Goal: Information Seeking & Learning: Learn about a topic

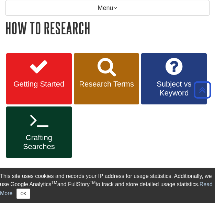
scroll to position [118, 0]
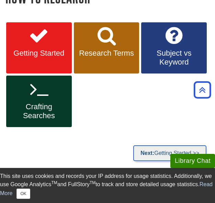
click at [149, 153] on strong "Next:" at bounding box center [147, 153] width 14 height 6
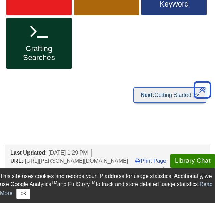
scroll to position [176, 0]
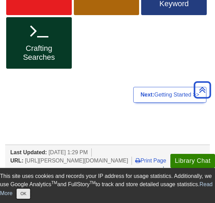
click at [30, 193] on button "OK" at bounding box center [22, 193] width 13 height 10
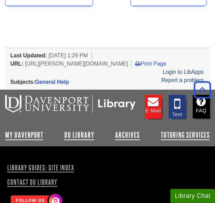
scroll to position [808, 0]
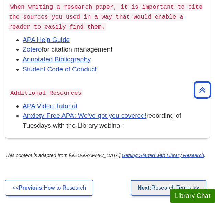
click at [135, 185] on link "Next: Research Terms >>" at bounding box center [168, 188] width 76 height 16
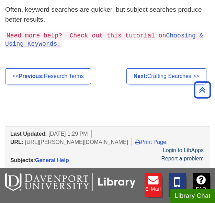
scroll to position [430, 0]
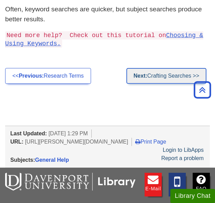
click at [162, 68] on link "Next: Crafting Searches >>" at bounding box center [166, 76] width 80 height 16
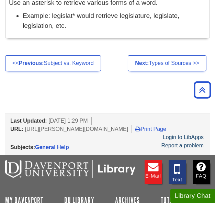
scroll to position [802, 0]
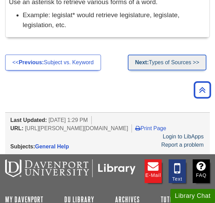
click at [158, 55] on link "Next: Types of Sources >>" at bounding box center [167, 63] width 79 height 16
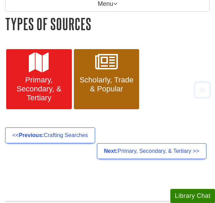
scroll to position [94, 0]
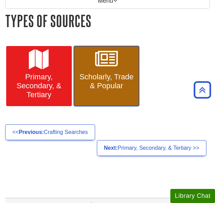
click at [111, 87] on span "Scholarly, Trade & Popular" at bounding box center [106, 81] width 55 height 18
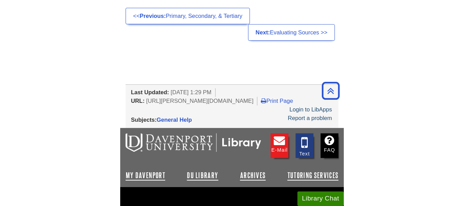
scroll to position [805, 0]
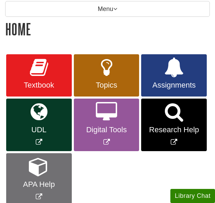
scroll to position [108, 0]
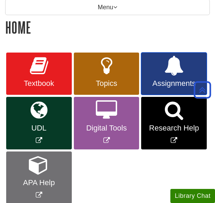
click at [154, 71] on link "Assignments" at bounding box center [174, 74] width 66 height 43
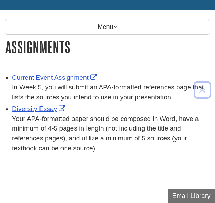
scroll to position [89, 0]
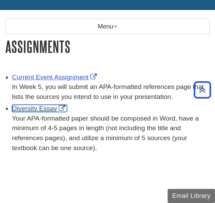
click at [40, 108] on link "Diversity Essay" at bounding box center [39, 108] width 55 height 7
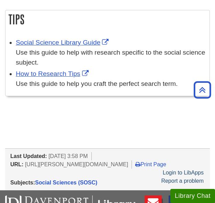
scroll to position [210, 0]
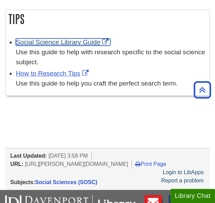
click at [49, 43] on link "Social Science Library Guide" at bounding box center [63, 41] width 94 height 7
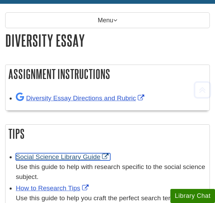
scroll to position [129, 0]
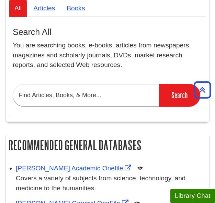
scroll to position [166, 0]
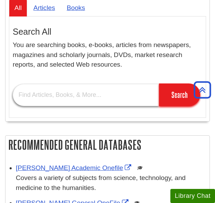
click at [46, 94] on input "text" at bounding box center [86, 95] width 146 height 22
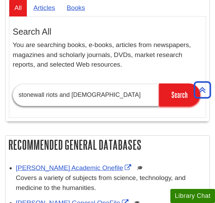
type input "stonewall riots and [DEMOGRAPHIC_DATA]"
click at [159, 83] on input "Search" at bounding box center [179, 94] width 41 height 23
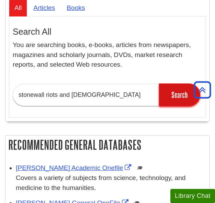
click at [182, 103] on input "Search" at bounding box center [179, 94] width 41 height 23
click at [179, 98] on input "Search" at bounding box center [179, 94] width 41 height 23
